Goal: Find specific page/section: Find specific page/section

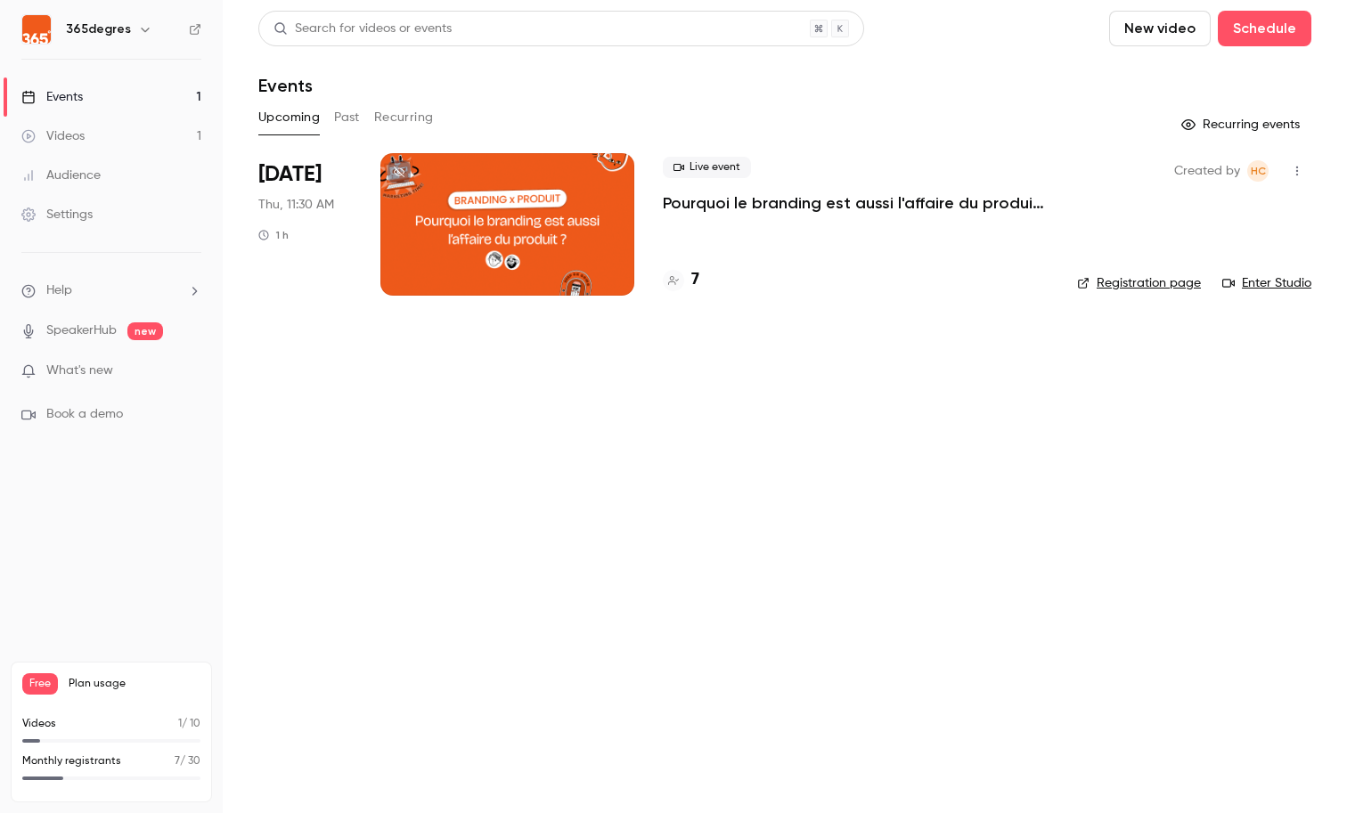
click at [699, 287] on div "7" at bounding box center [856, 280] width 386 height 24
click at [691, 275] on h4 "7" at bounding box center [695, 280] width 8 height 24
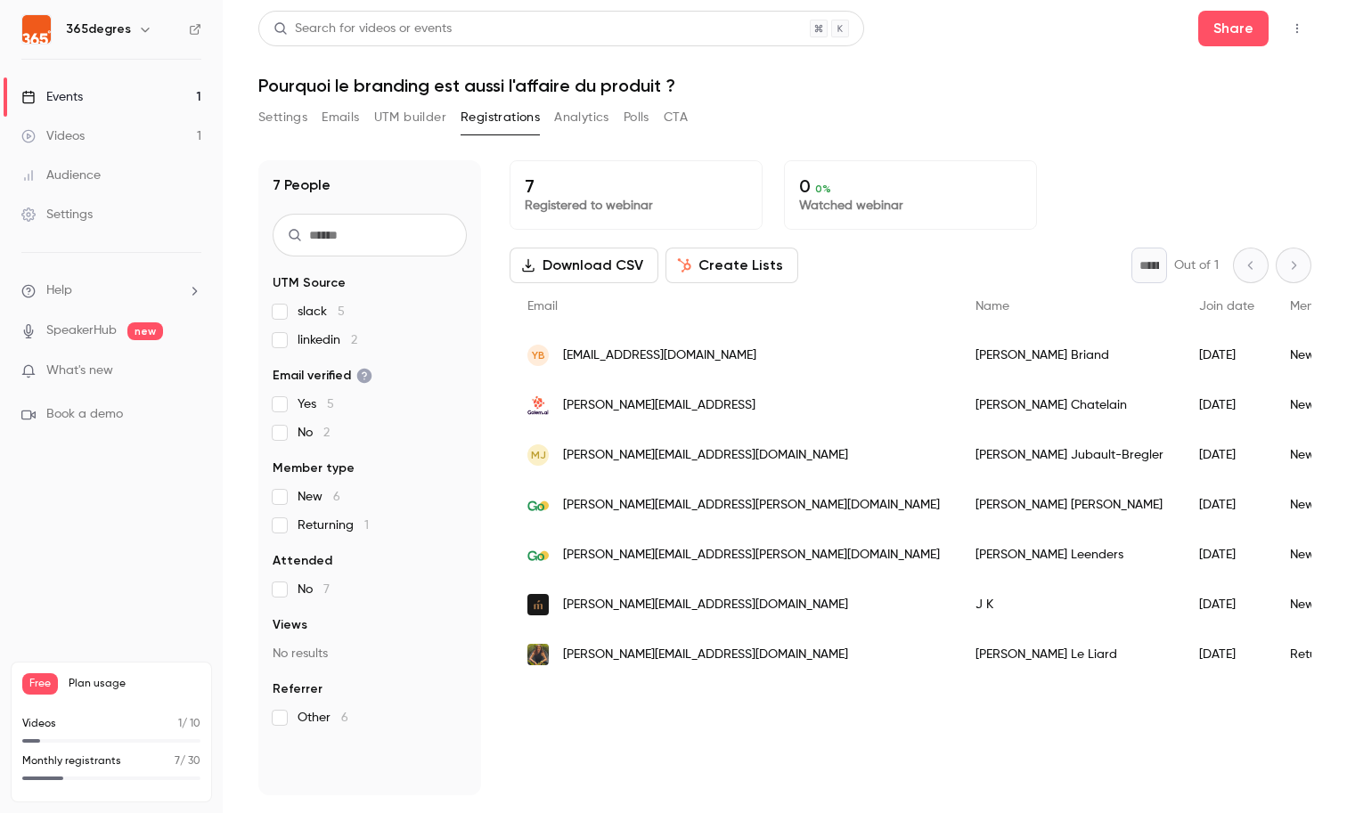
click at [419, 114] on button "UTM builder" at bounding box center [410, 117] width 72 height 29
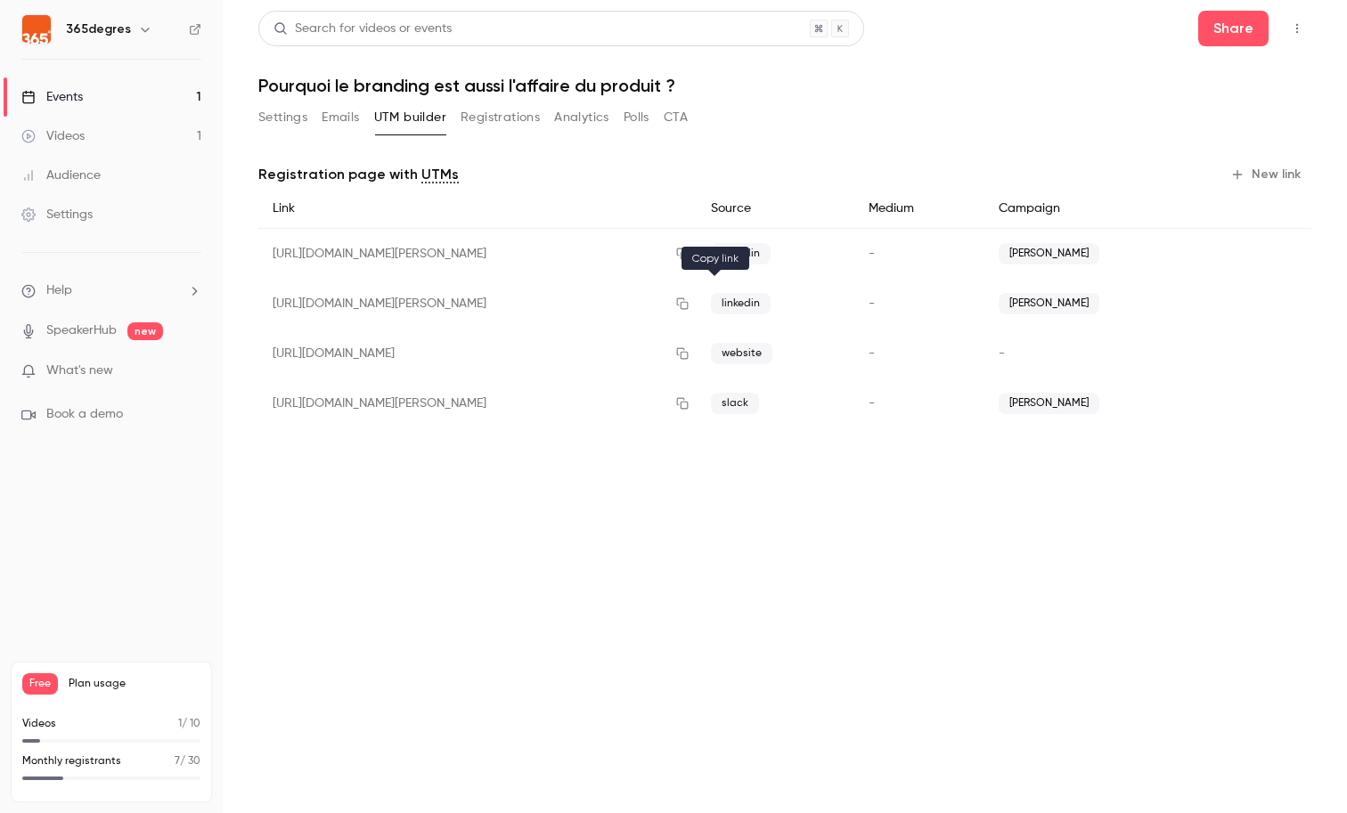
click at [690, 299] on icon "button" at bounding box center [682, 304] width 14 height 12
